Goal: Task Accomplishment & Management: Use online tool/utility

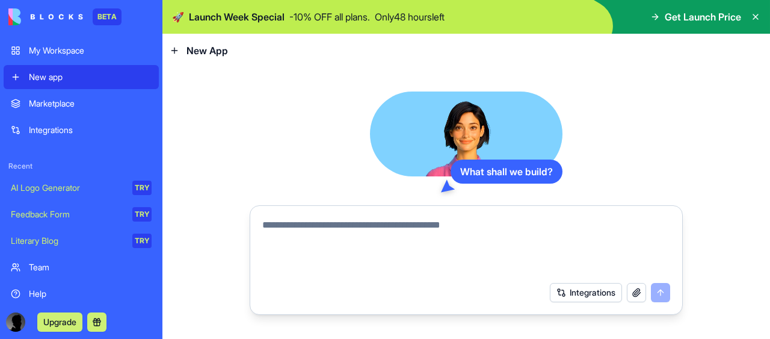
click at [693, 19] on span "Get Launch Price" at bounding box center [703, 17] width 76 height 14
click at [650, 19] on icon at bounding box center [655, 17] width 10 height 10
click at [652, 12] on icon at bounding box center [655, 17] width 10 height 10
click at [676, 19] on span "Get Launch Price" at bounding box center [703, 17] width 76 height 14
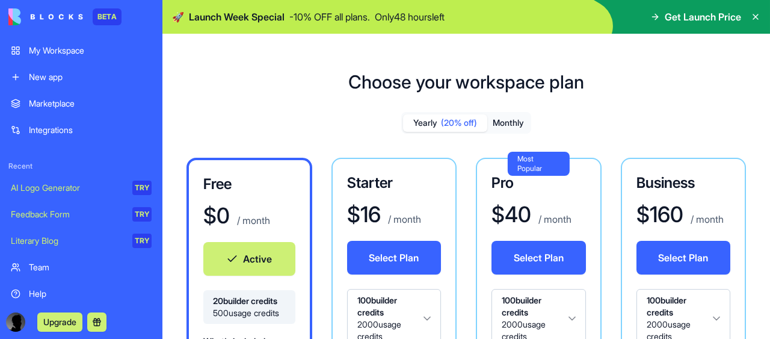
click at [55, 185] on div "AI Logo Generator" at bounding box center [67, 188] width 113 height 12
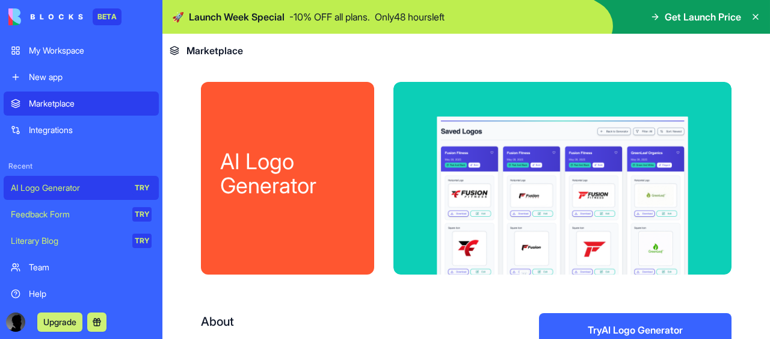
click at [73, 69] on link "New app" at bounding box center [81, 77] width 155 height 24
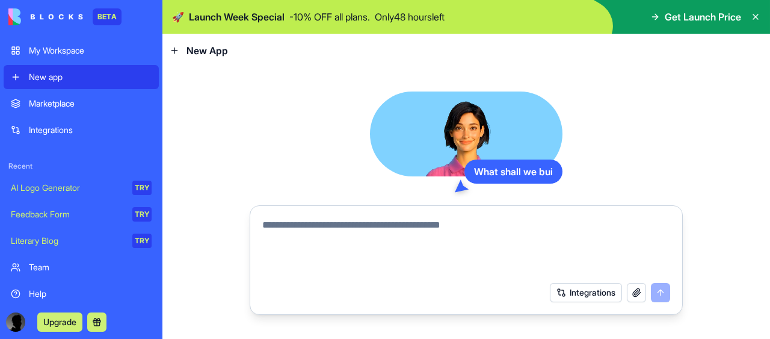
click at [75, 57] on link "My Workspace" at bounding box center [81, 51] width 155 height 24
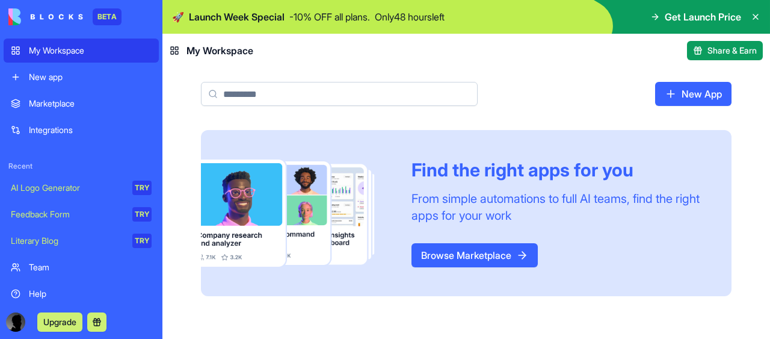
click at [76, 70] on link "New app" at bounding box center [81, 77] width 155 height 24
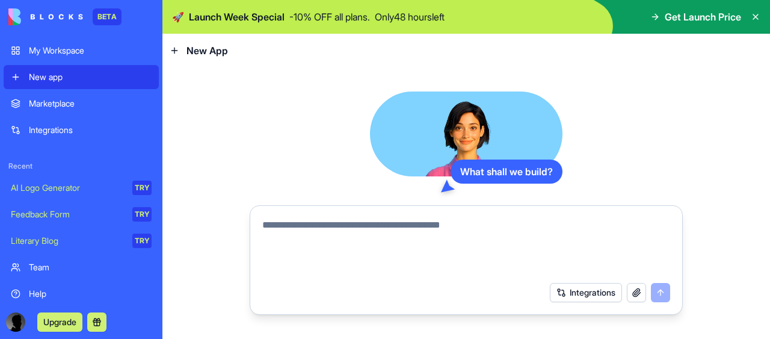
click at [600, 295] on button "Integrations" at bounding box center [586, 292] width 72 height 19
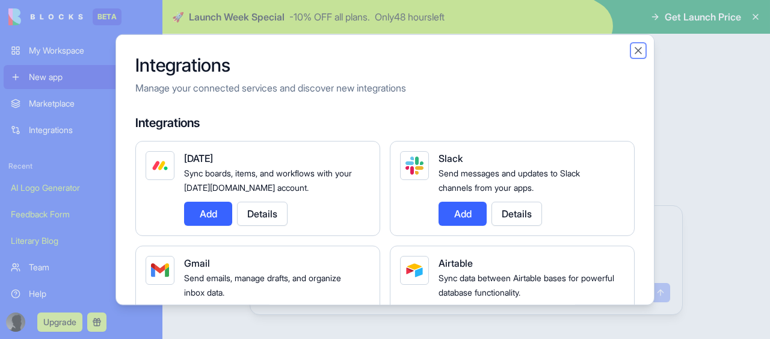
click at [639, 44] on button "Close" at bounding box center [638, 50] width 12 height 12
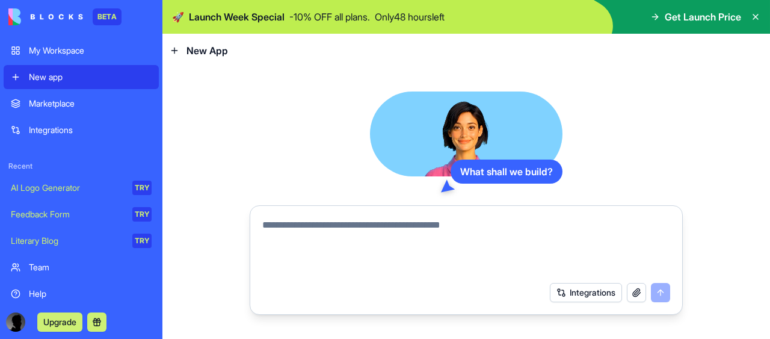
click at [633, 288] on button "button" at bounding box center [636, 292] width 19 height 19
